Goal: Navigation & Orientation: Find specific page/section

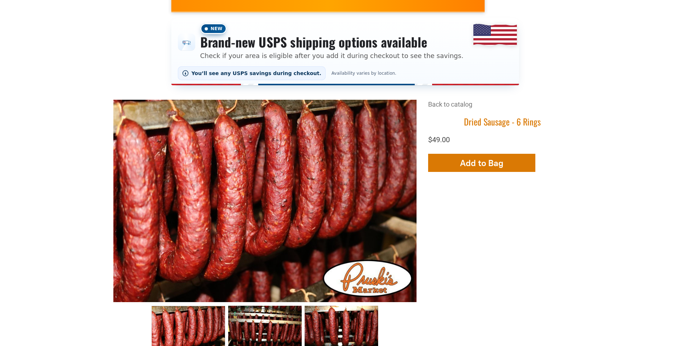
scroll to position [36, 0]
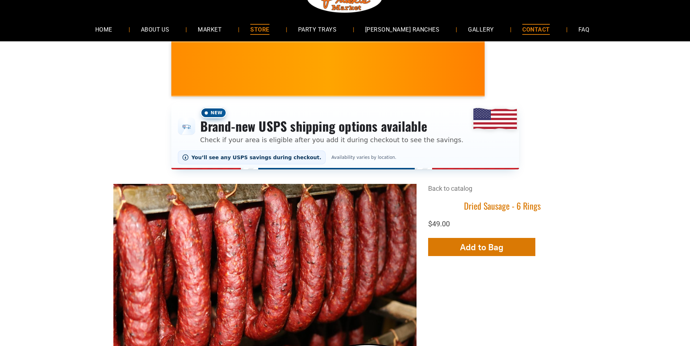
click at [522, 34] on span "CONTACT" at bounding box center [535, 29] width 27 height 11
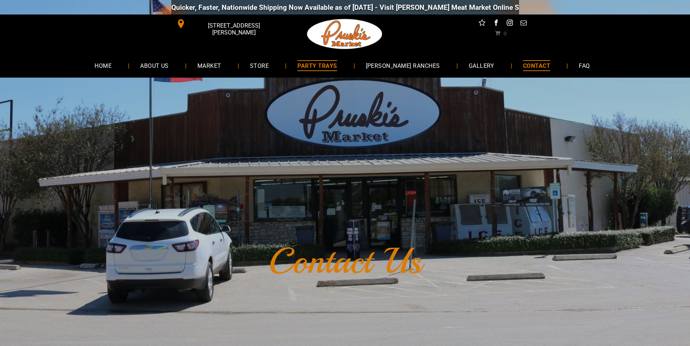
click at [327, 68] on span "PARTY TRAYS" at bounding box center [316, 65] width 39 height 11
